Goal: Use online tool/utility: Utilize a website feature to perform a specific function

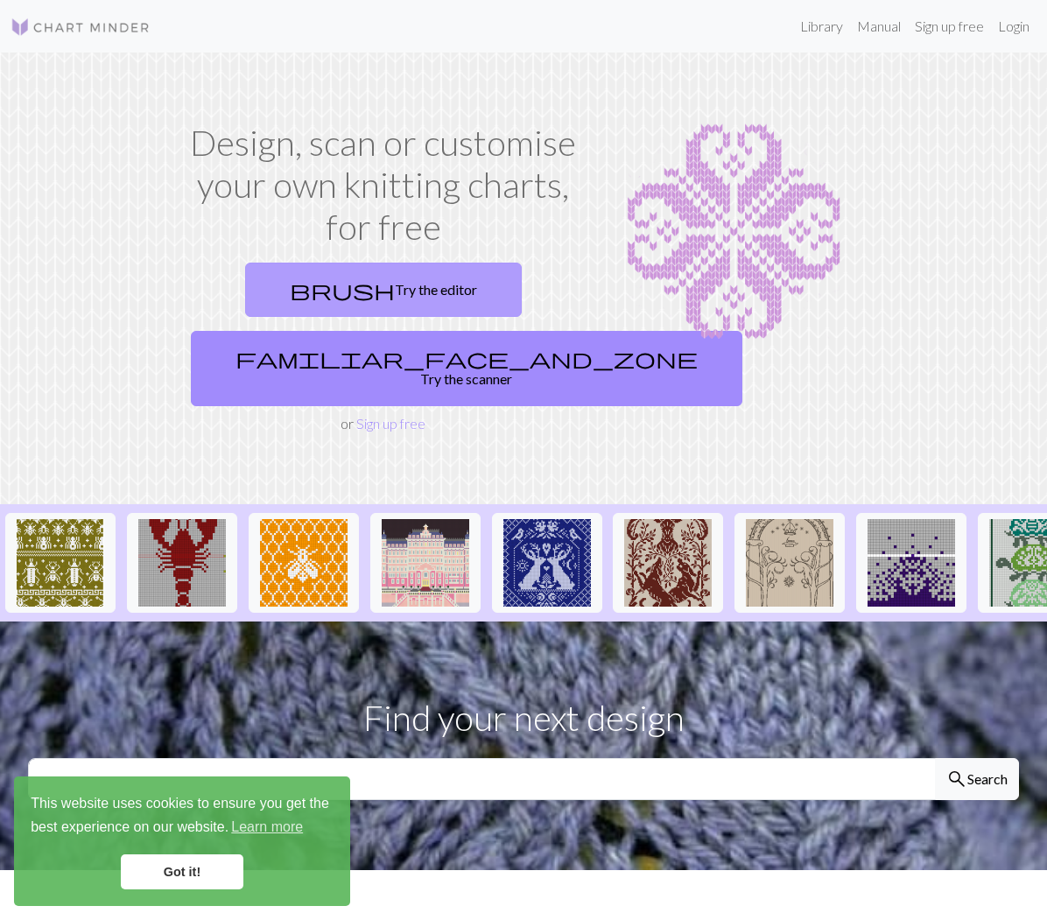
click at [424, 271] on link "brush Try the editor" at bounding box center [383, 290] width 277 height 54
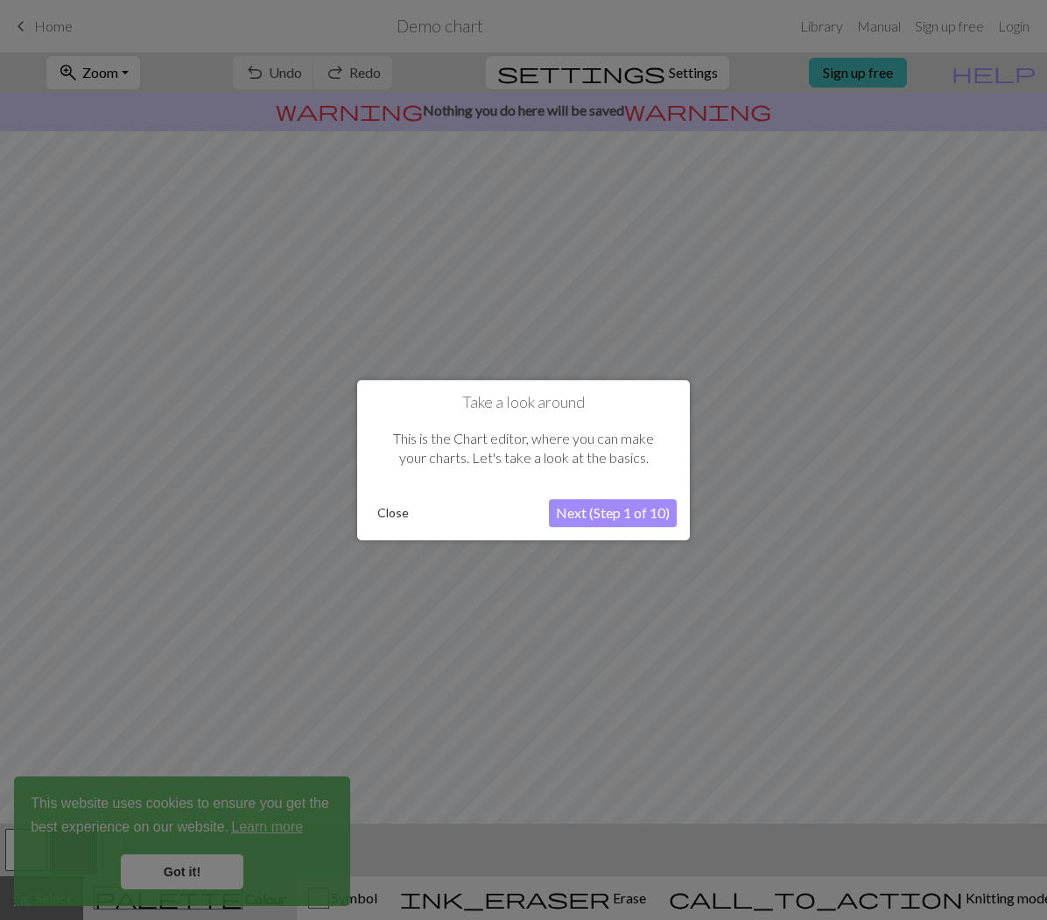
click at [398, 526] on div "Close Next (Step 1 of 10)" at bounding box center [523, 513] width 306 height 28
click at [396, 514] on button "Close" at bounding box center [393, 513] width 46 height 26
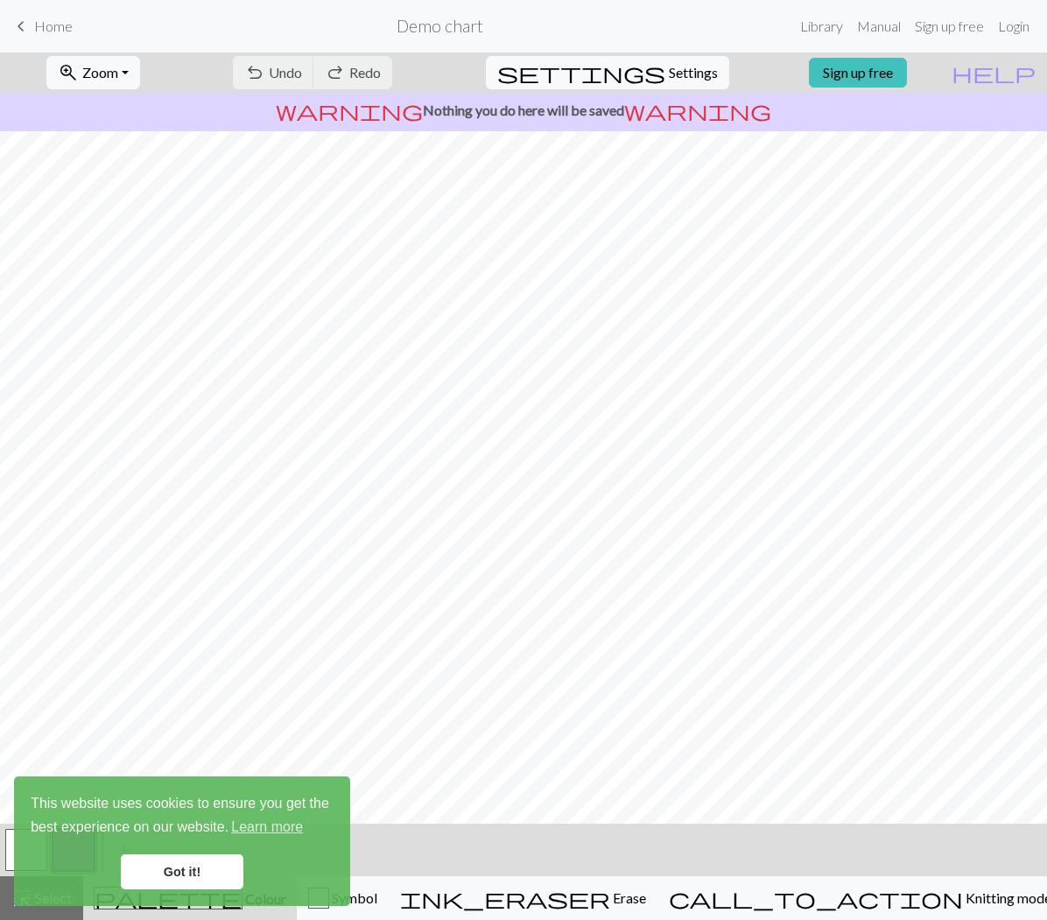
click at [335, 74] on div "undo Undo Undo redo Redo Redo" at bounding box center [313, 73] width 186 height 40
click at [192, 872] on link "Got it!" at bounding box center [182, 871] width 123 height 35
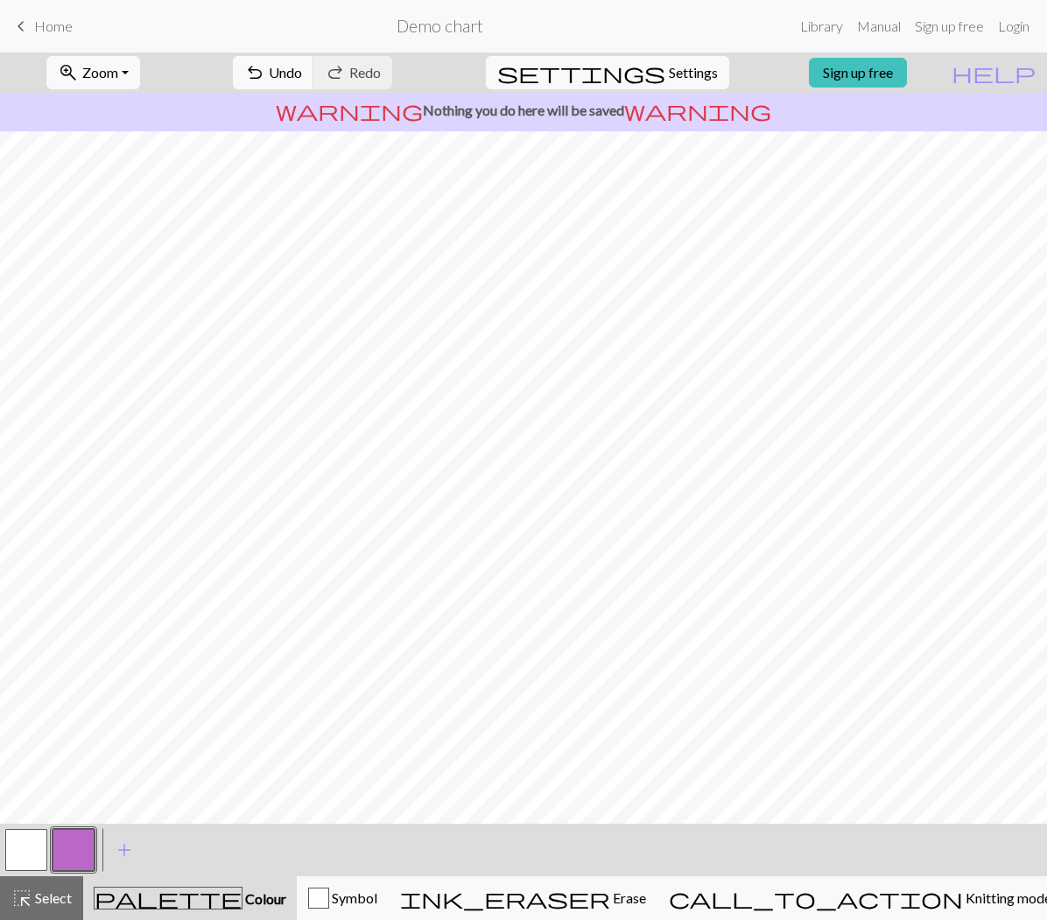
drag, startPoint x: 42, startPoint y: 851, endPoint x: 53, endPoint y: 827, distance: 25.9
click at [42, 850] on button "button" at bounding box center [26, 850] width 42 height 42
click at [101, 839] on div "add Add a colour" at bounding box center [124, 850] width 49 height 53
click at [119, 846] on span "add" at bounding box center [124, 850] width 21 height 25
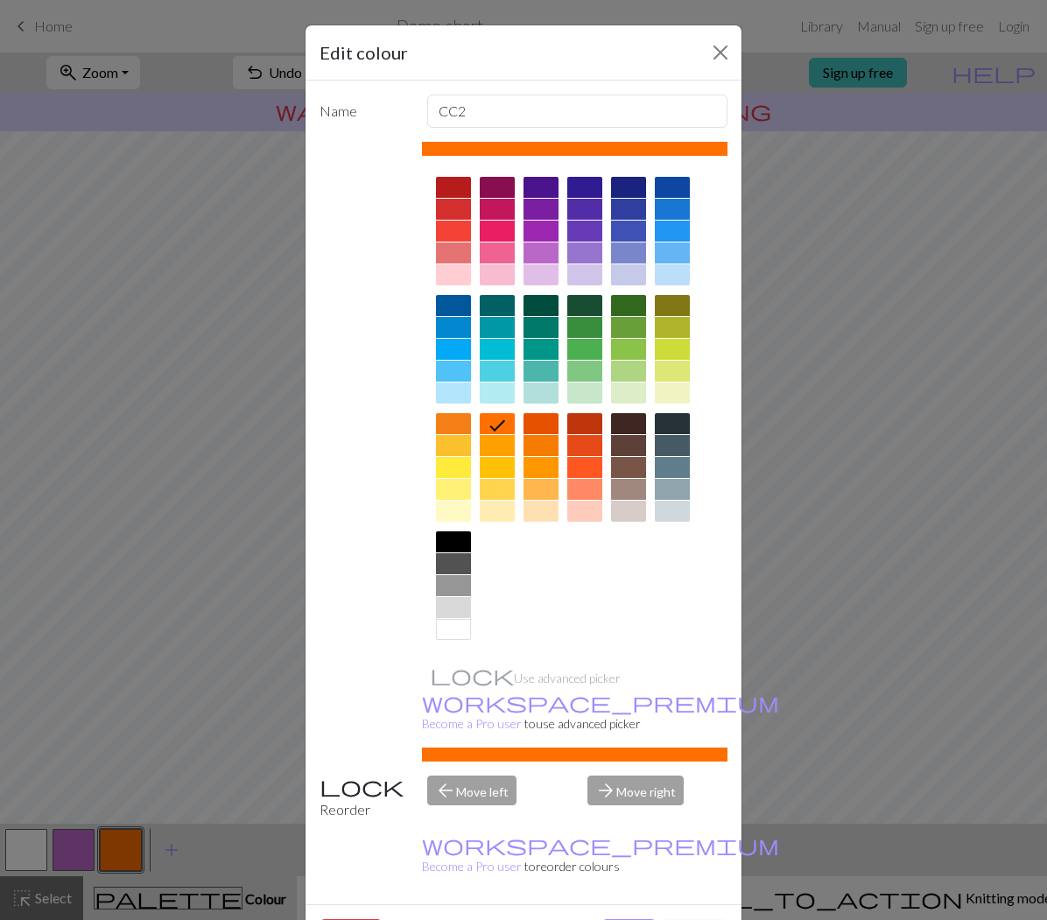
click at [628, 193] on div at bounding box center [628, 187] width 35 height 21
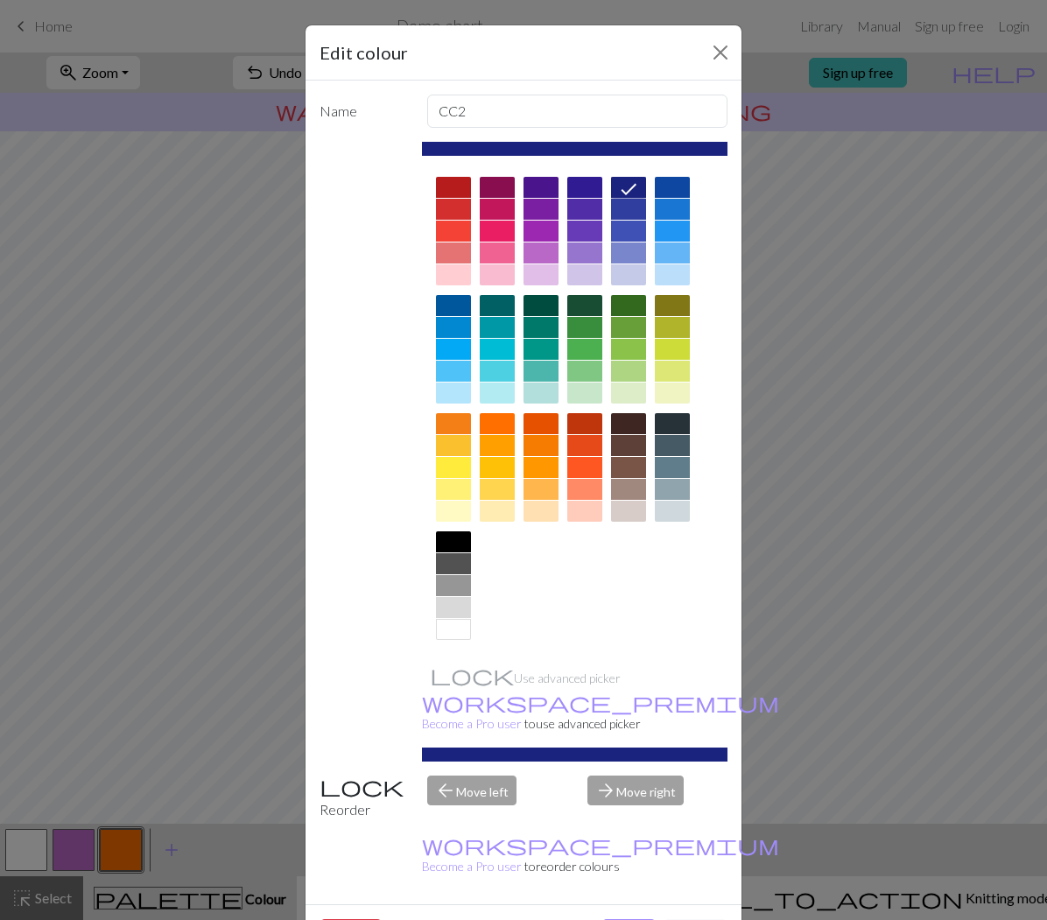
click at [347, 656] on div "Use advanced picker workspace_premium Become a Pro user to use advanced picker" at bounding box center [523, 452] width 408 height 620
click at [628, 919] on button "Done" at bounding box center [628, 935] width 55 height 33
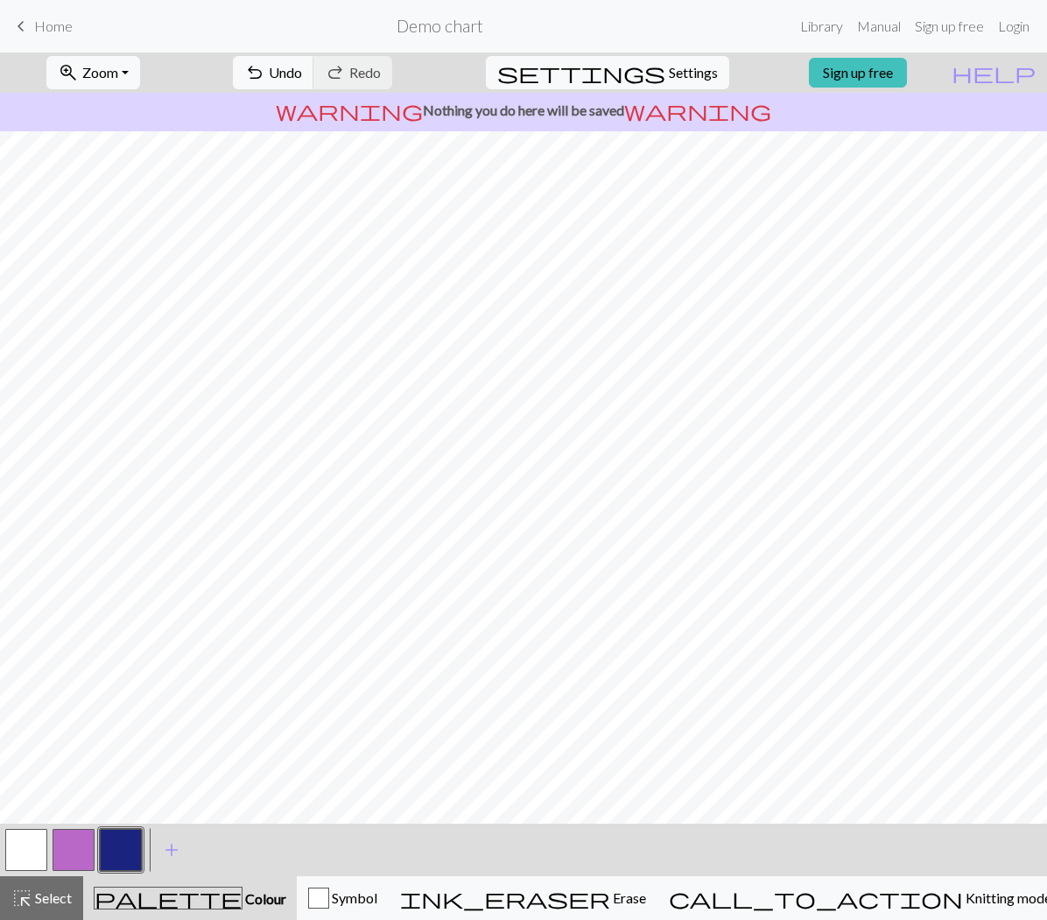
click at [21, 854] on button "button" at bounding box center [26, 850] width 42 height 42
click at [123, 852] on button "button" at bounding box center [121, 850] width 42 height 42
click at [302, 80] on span "Undo" at bounding box center [285, 72] width 33 height 17
